Goal: Download file/media

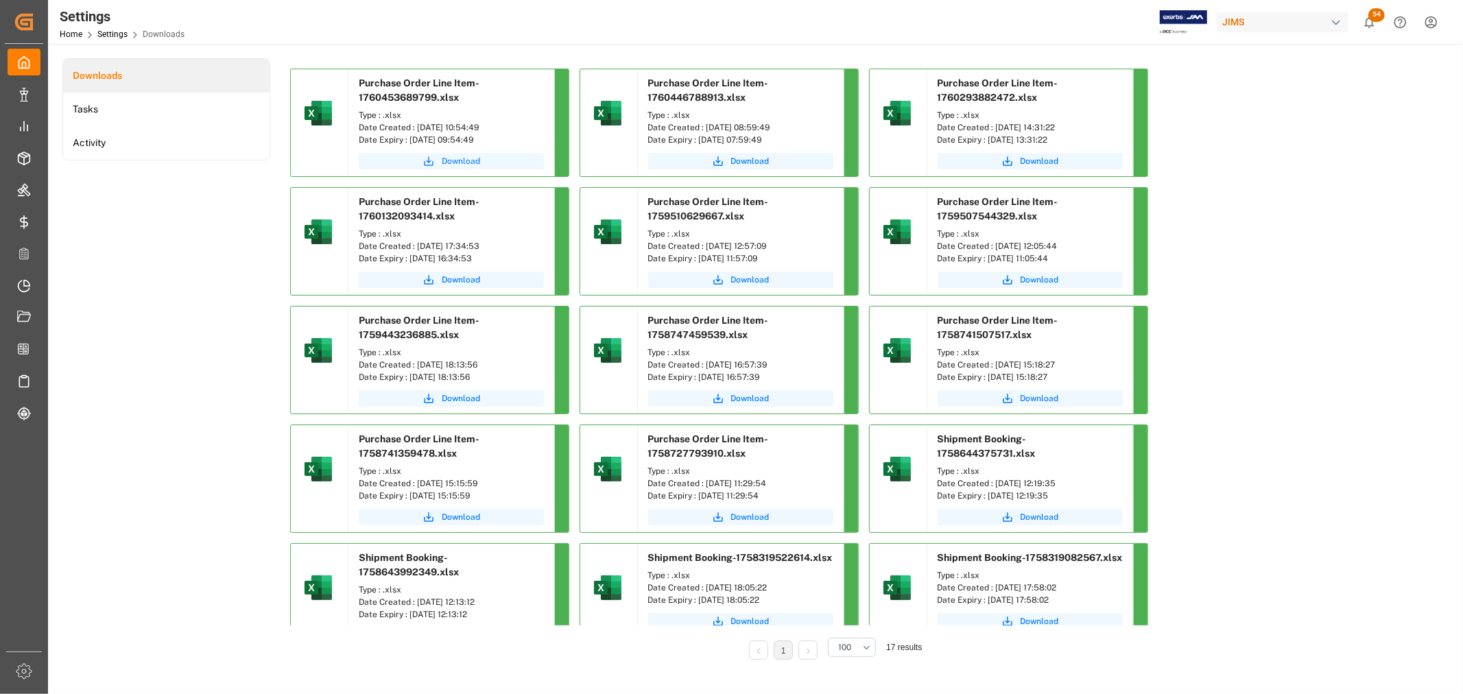
click at [431, 161] on icon "submit" at bounding box center [429, 161] width 12 height 12
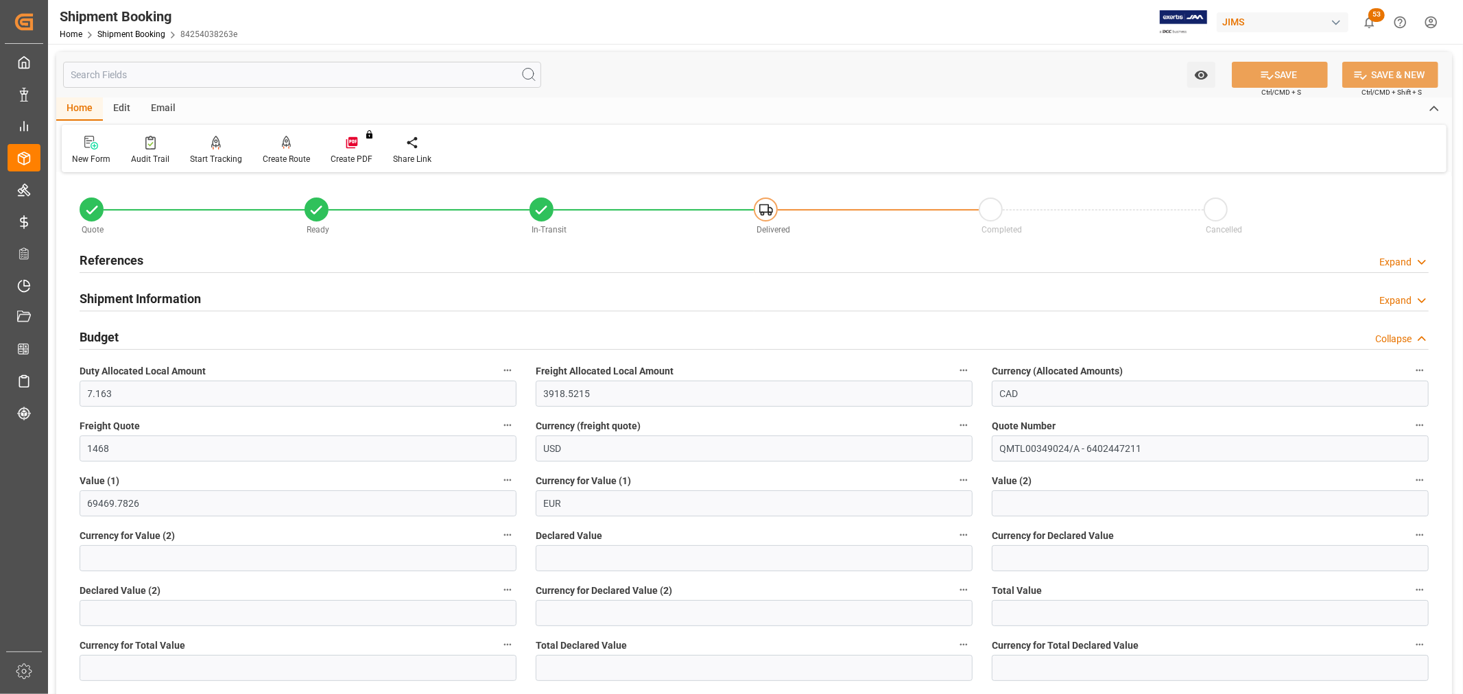
scroll to position [76, 0]
